Goal: Task Accomplishment & Management: Use online tool/utility

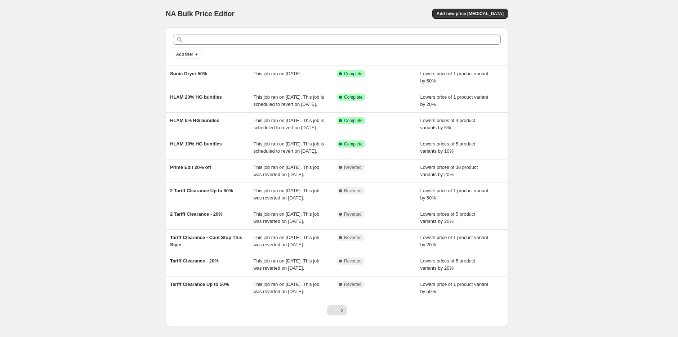
click at [123, 57] on div "NA Bulk Price Editor. This page is ready NA Bulk Price Editor Add new price cha…" at bounding box center [337, 185] width 674 height 371
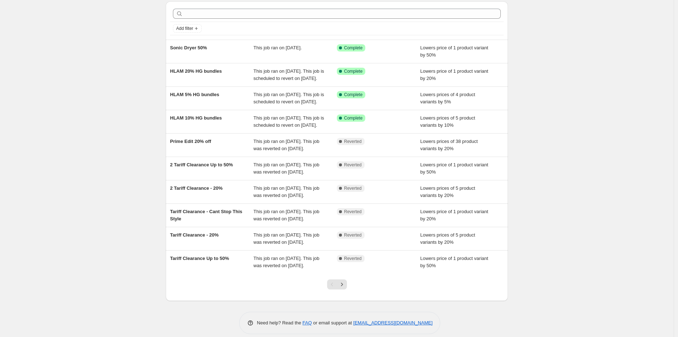
scroll to position [40, 0]
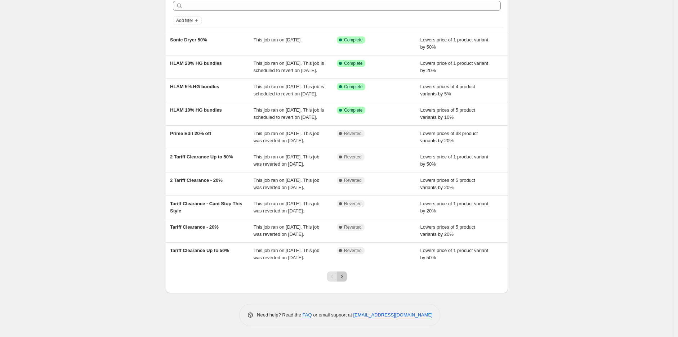
click at [344, 280] on icon "Next" at bounding box center [341, 276] width 7 height 7
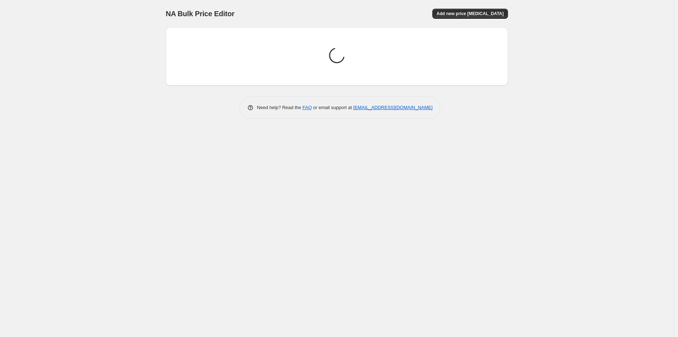
scroll to position [0, 0]
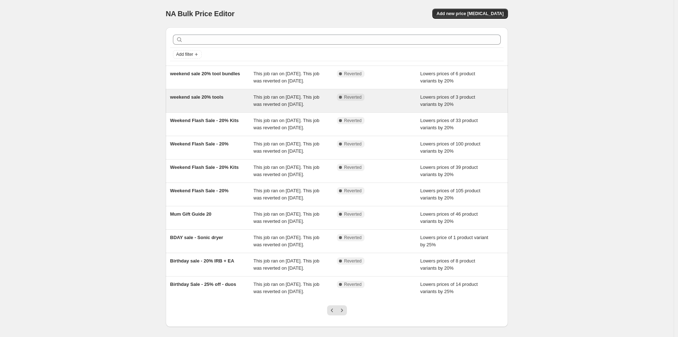
click at [219, 98] on span "weekend sale 20% tools" at bounding box center [196, 96] width 53 height 5
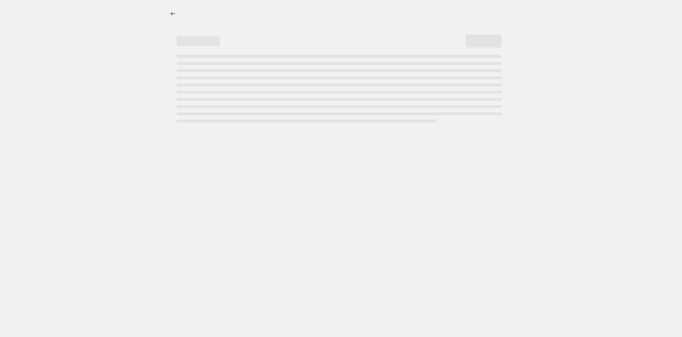
select select "percentage"
